Goal: Task Accomplishment & Management: Complete application form

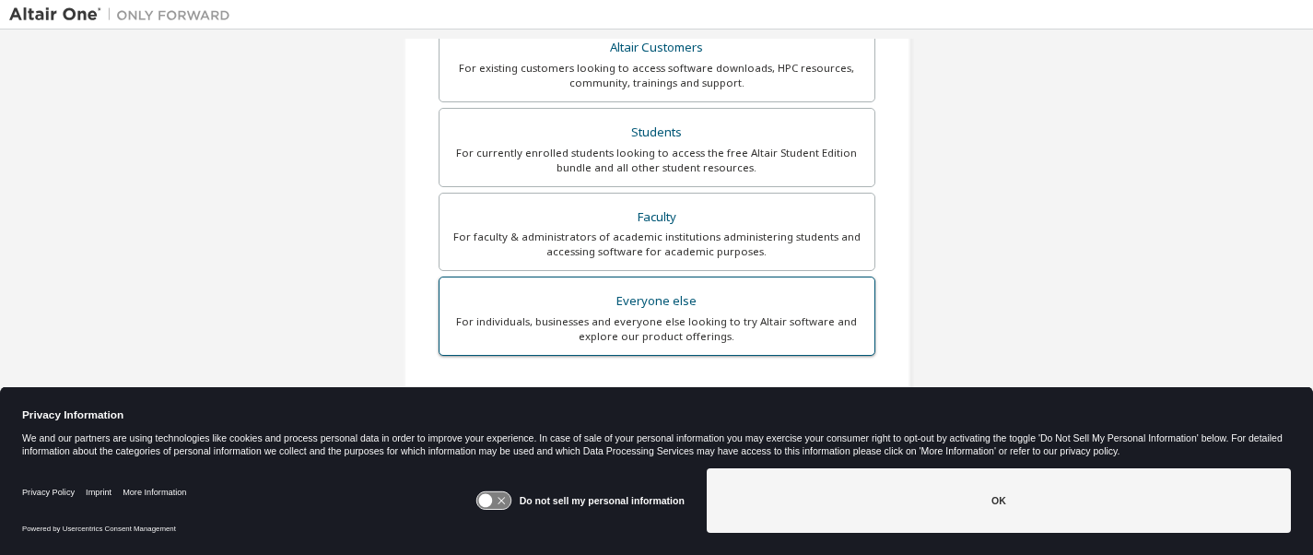
scroll to position [358, 0]
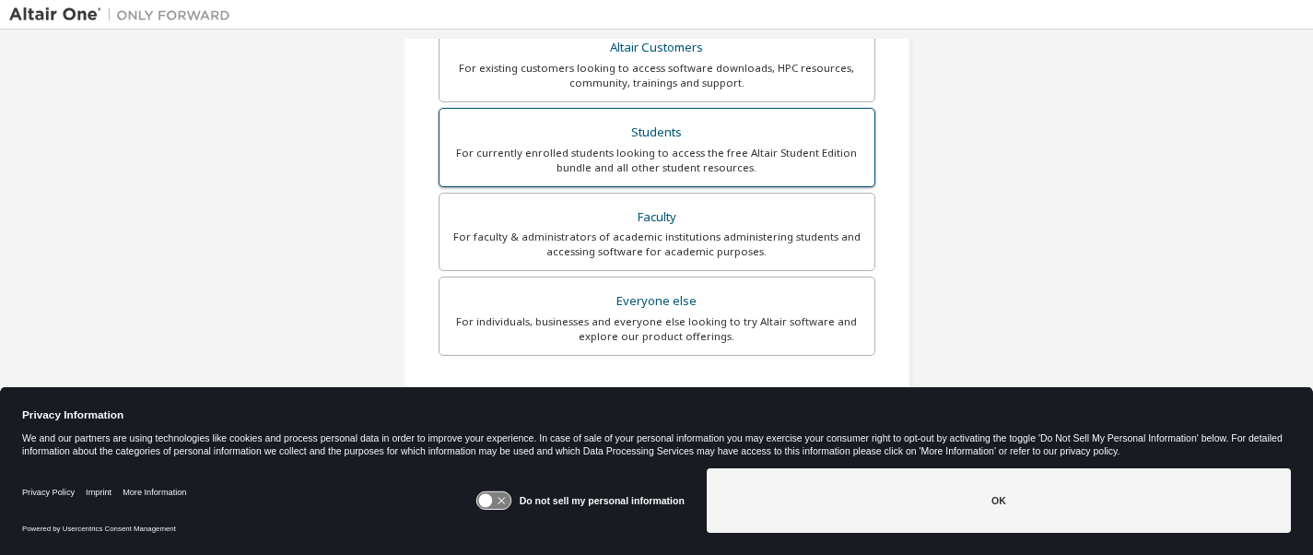
click at [684, 153] on div "For currently enrolled students looking to access the free Altair Student Editi…" at bounding box center [656, 160] width 413 height 29
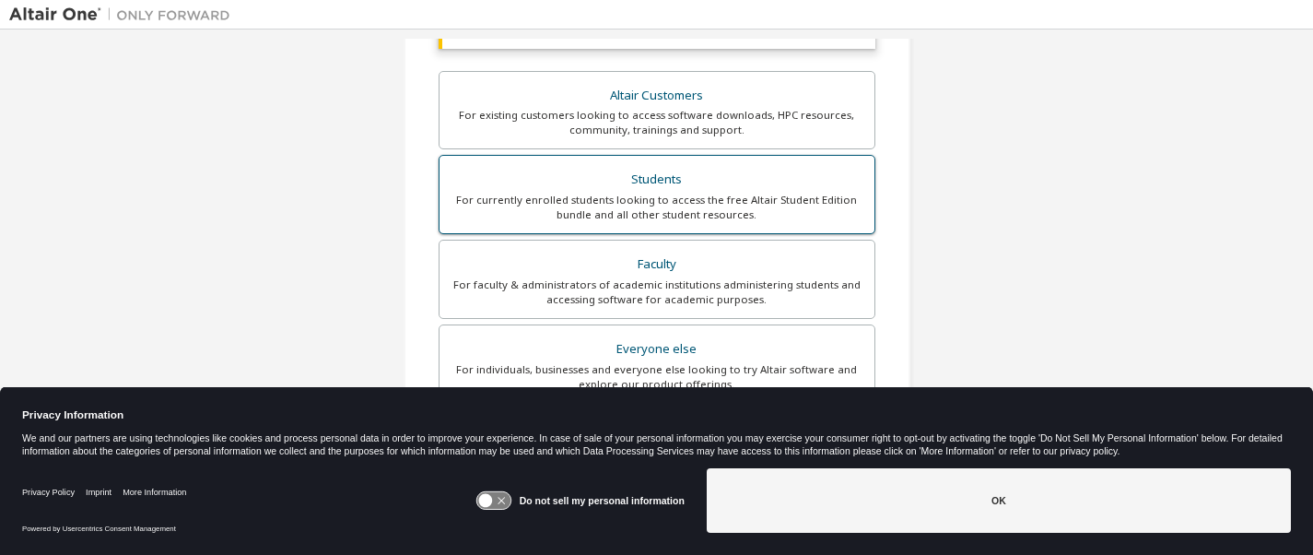
scroll to position [406, 0]
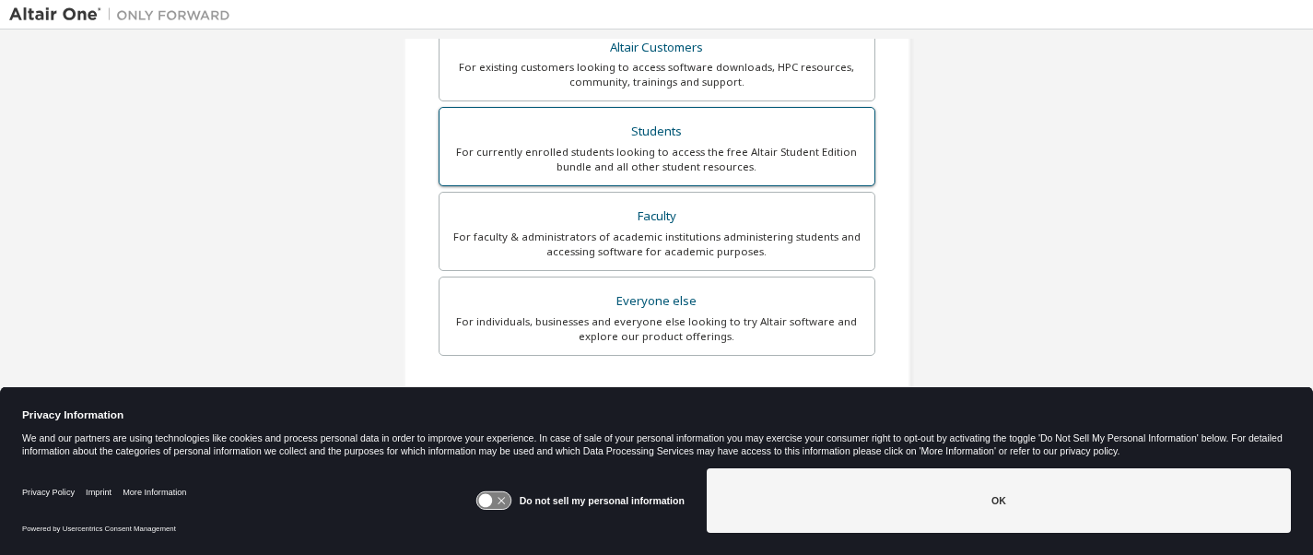
click at [684, 153] on div "For currently enrolled students looking to access the free Altair Student Editi…" at bounding box center [656, 159] width 413 height 29
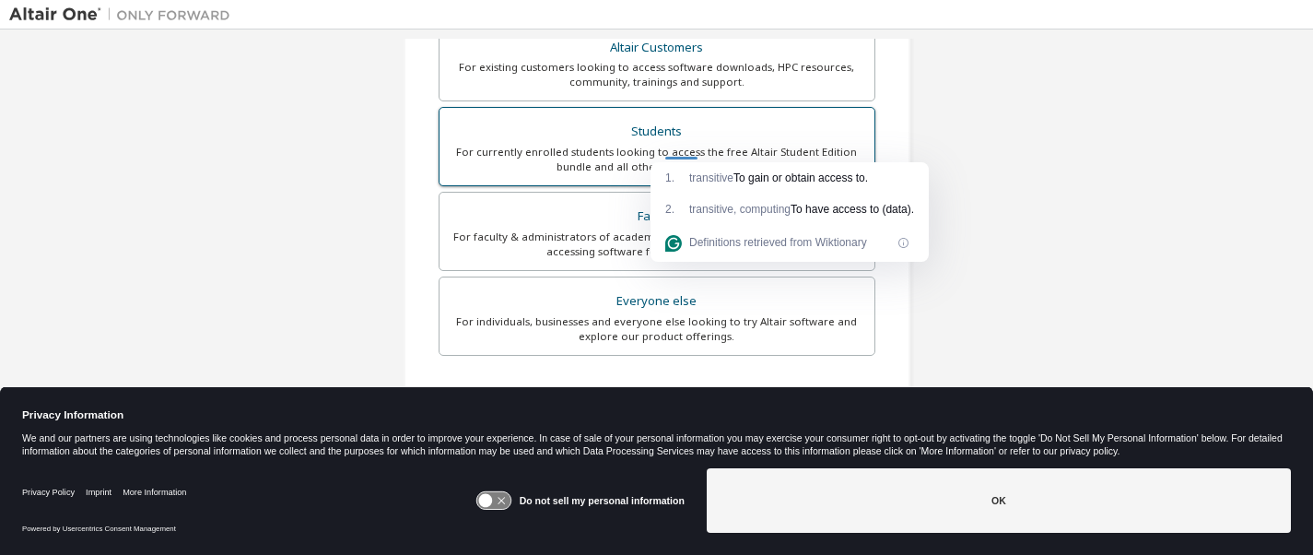
click at [667, 129] on div "Students" at bounding box center [656, 132] width 413 height 26
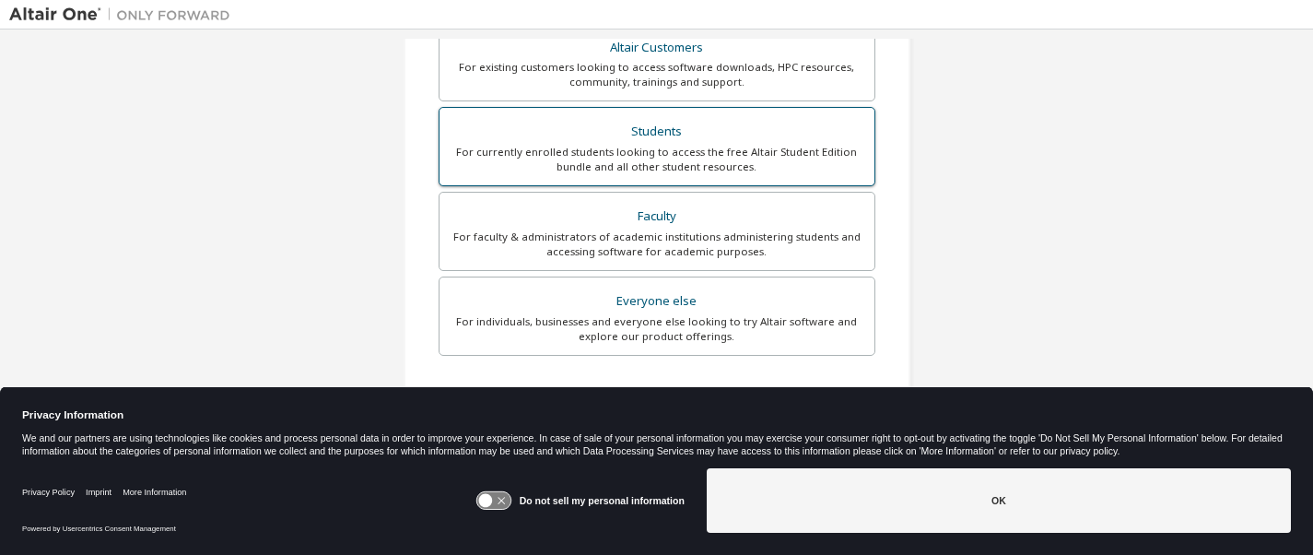
click at [666, 129] on div "Students" at bounding box center [656, 132] width 413 height 26
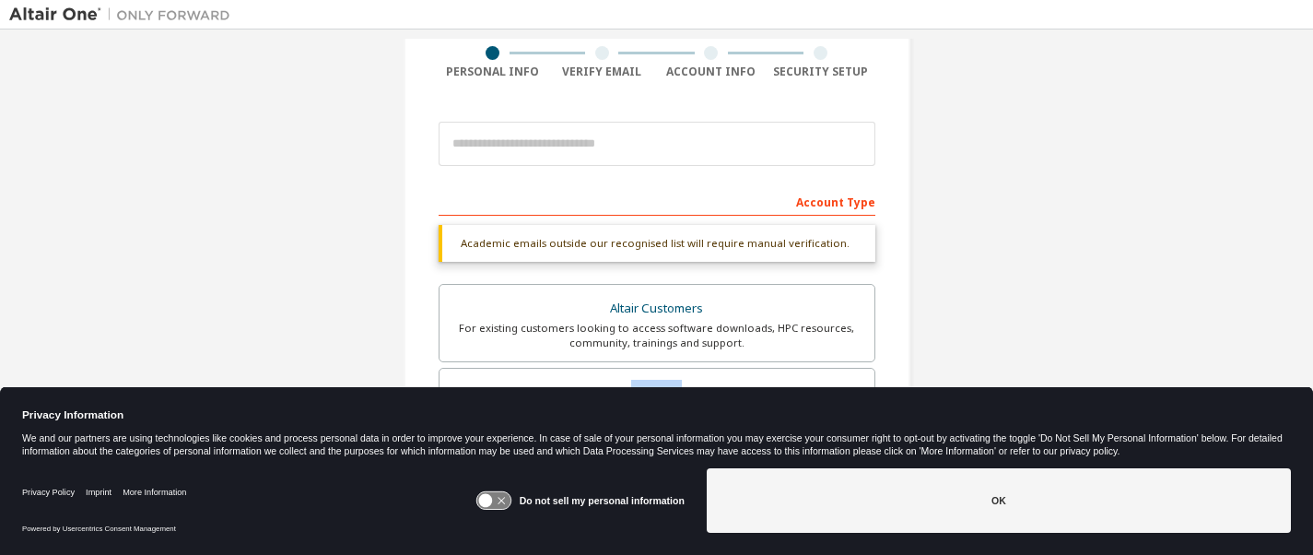
scroll to position [134, 0]
